Goal: Transaction & Acquisition: Book appointment/travel/reservation

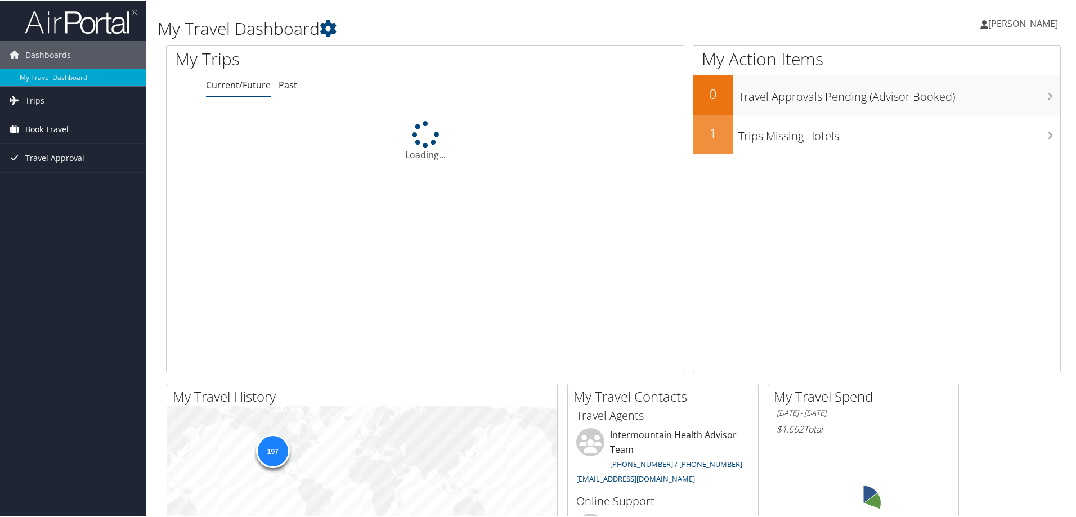
click at [50, 129] on span "Book Travel" at bounding box center [46, 128] width 43 height 28
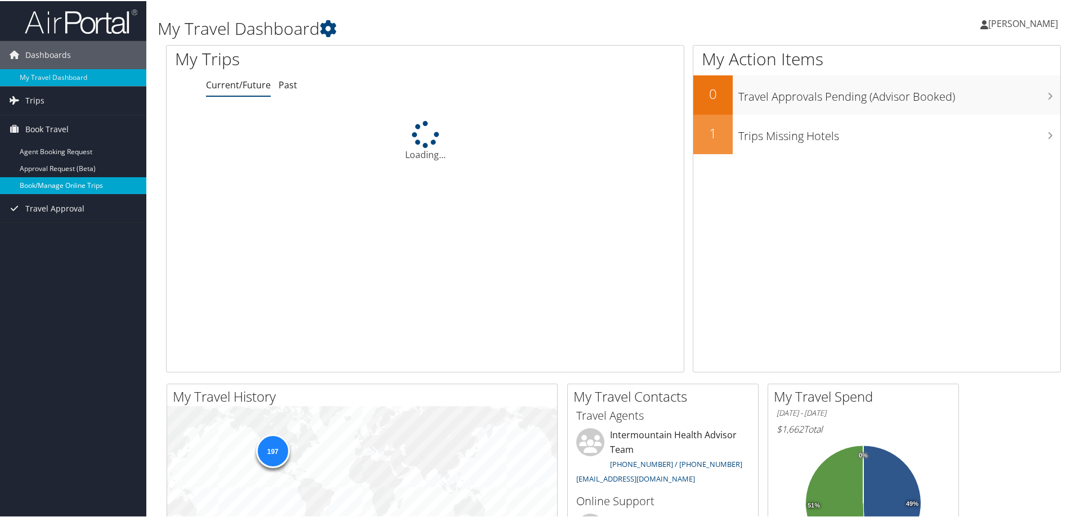
click at [83, 186] on link "Book/Manage Online Trips" at bounding box center [73, 184] width 146 height 17
